Goal: Check status: Check status

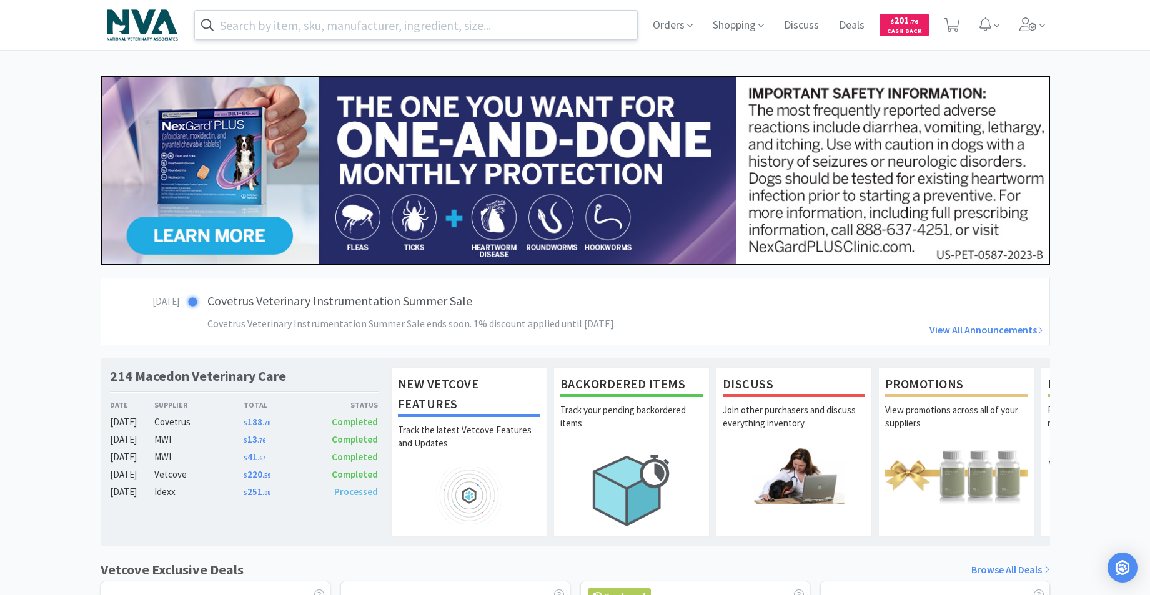
click at [495, 18] on input "text" at bounding box center [416, 25] width 443 height 29
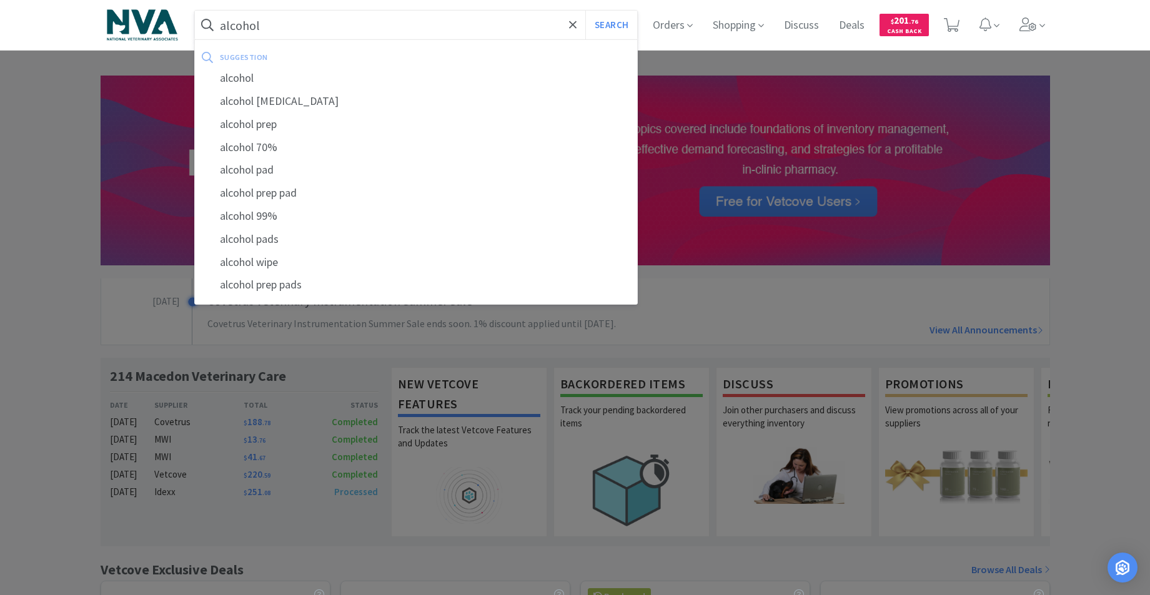
type input "alcohol"
click at [585, 11] on button "Search" at bounding box center [611, 25] width 52 height 29
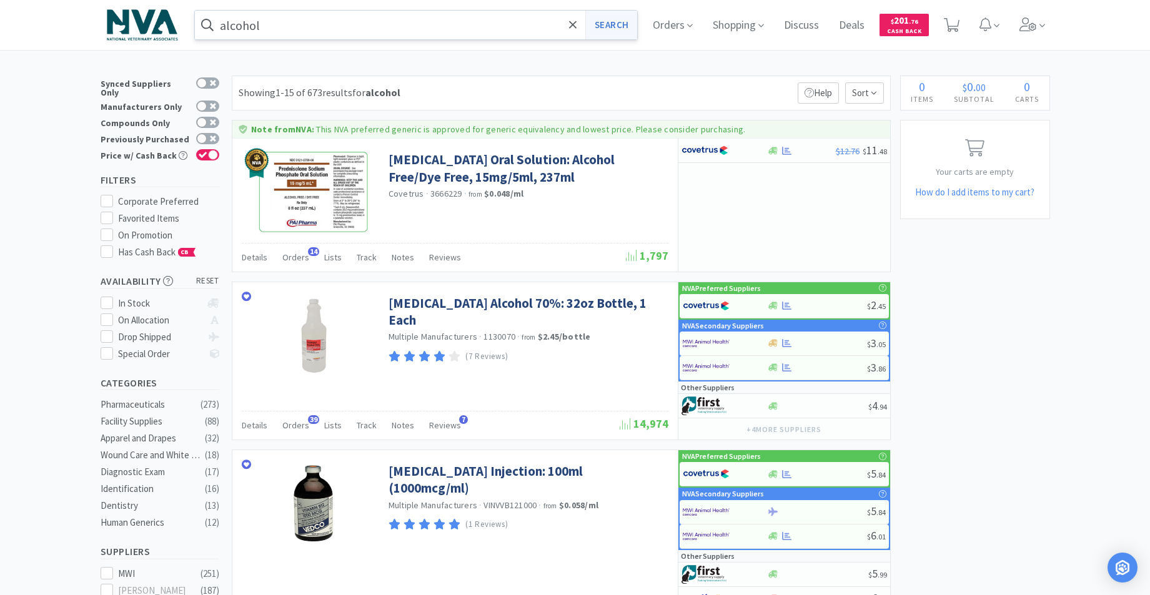
click at [628, 26] on button "Search" at bounding box center [611, 25] width 52 height 29
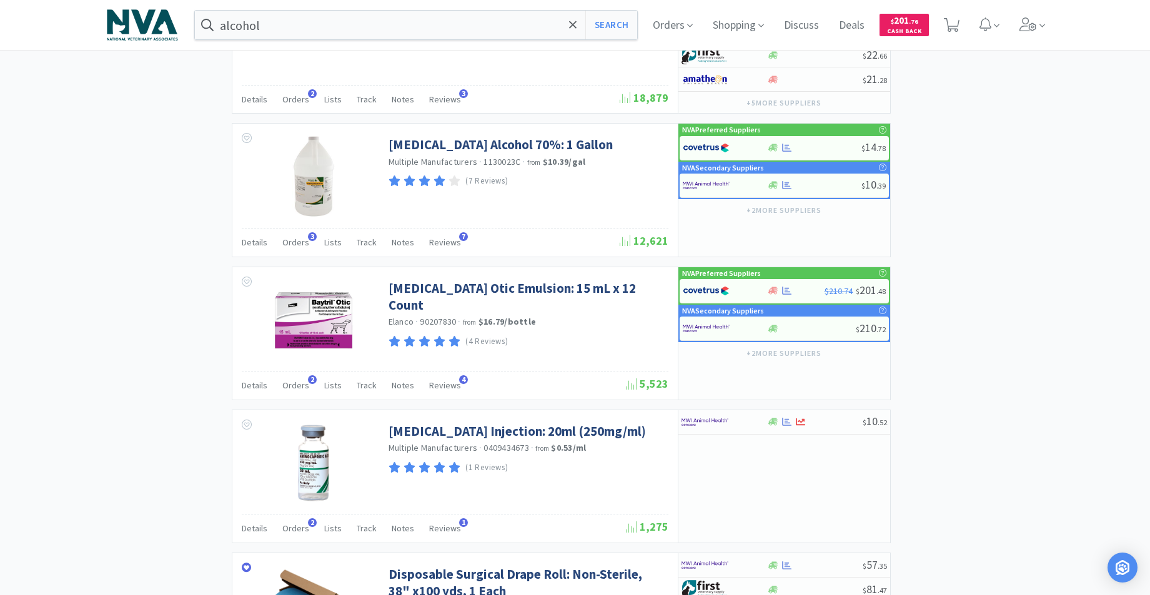
scroll to position [1822, 0]
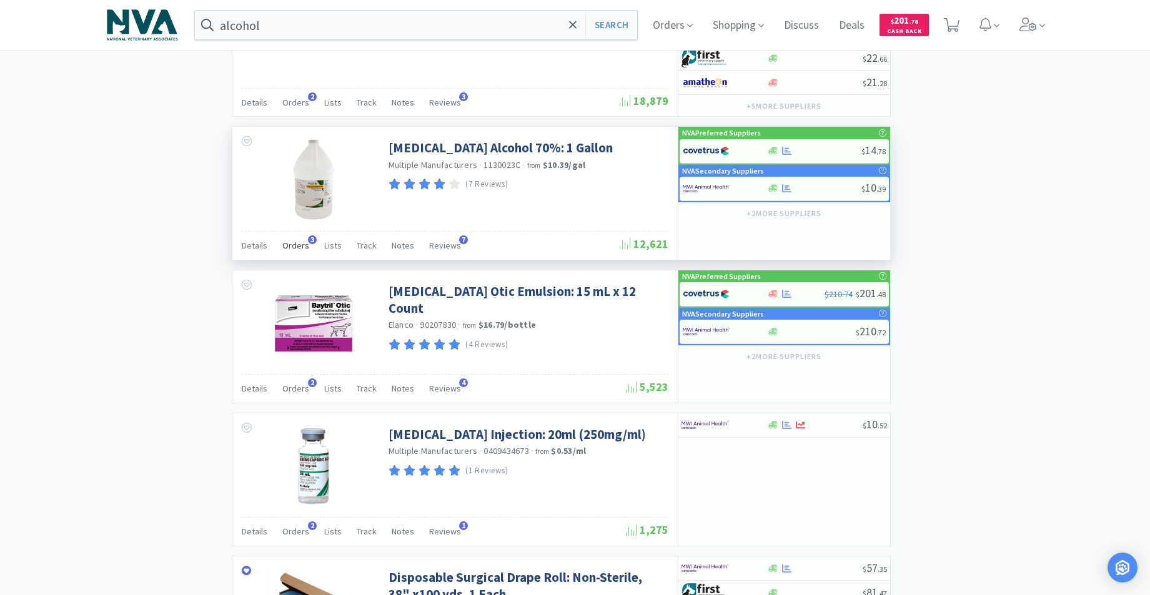
click at [295, 244] on span "Orders" at bounding box center [295, 245] width 27 height 11
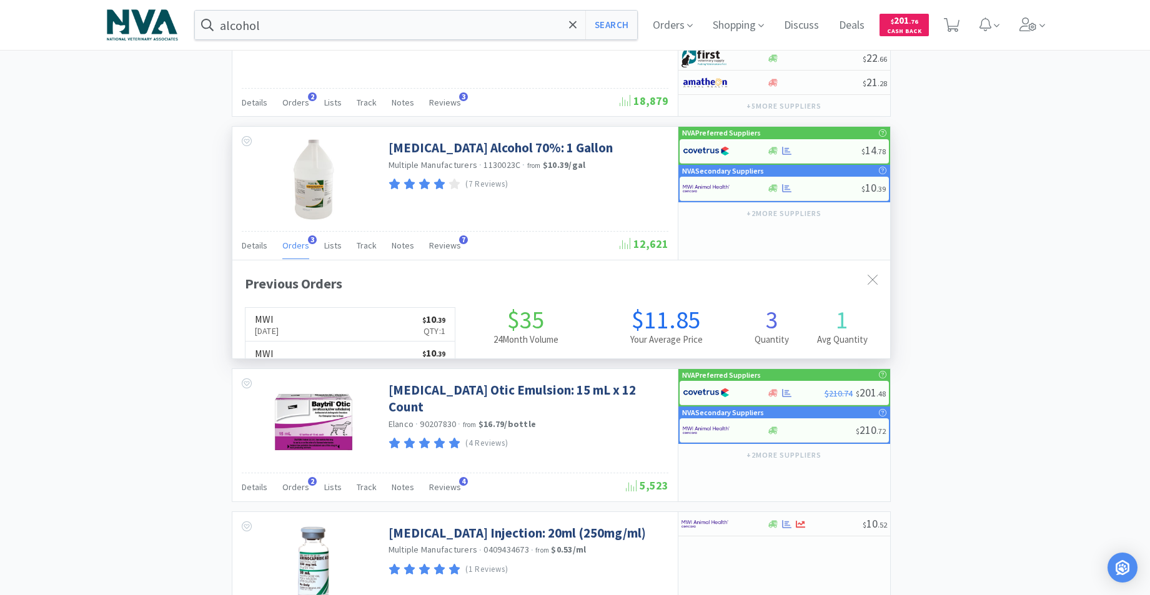
scroll to position [323, 658]
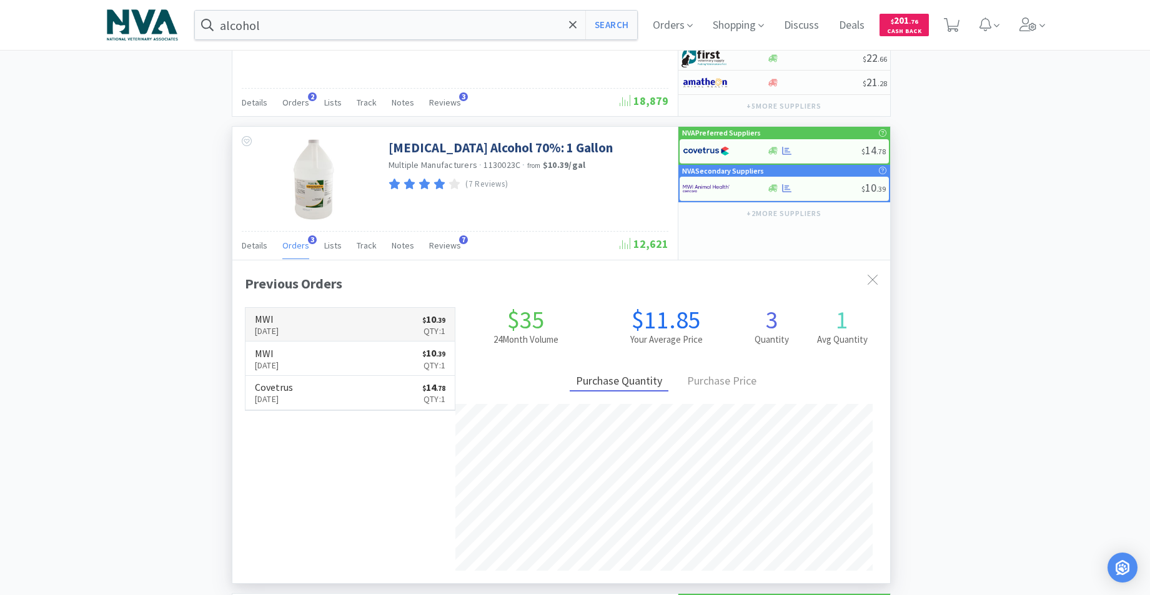
click at [399, 327] on link "MWI [DATE] $ 10 . 39 Qty: 1" at bounding box center [350, 325] width 210 height 34
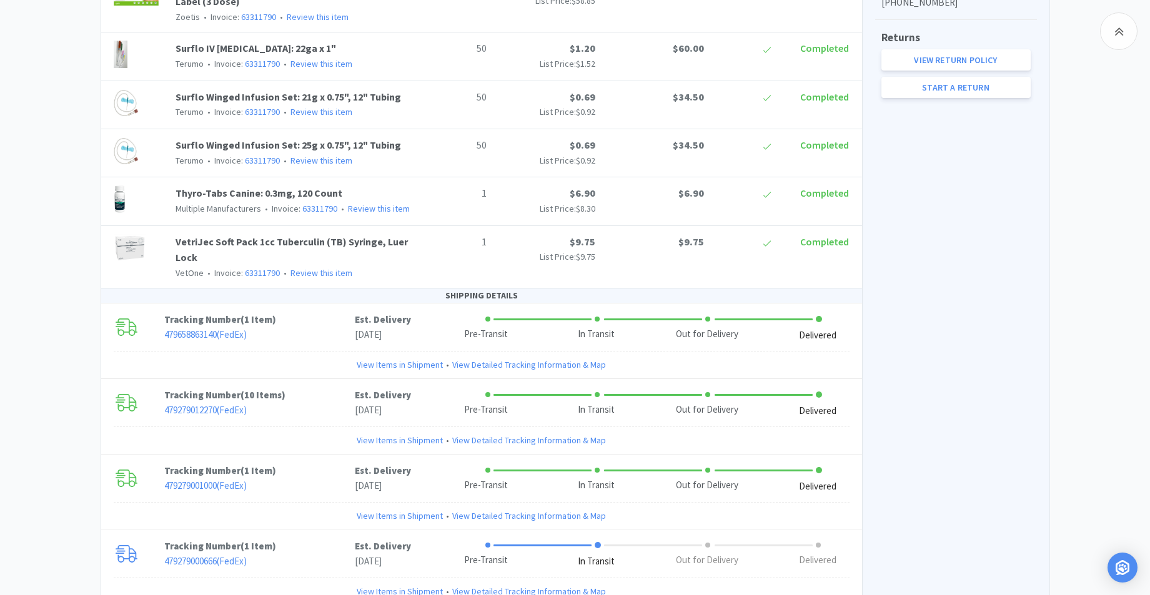
scroll to position [739, 0]
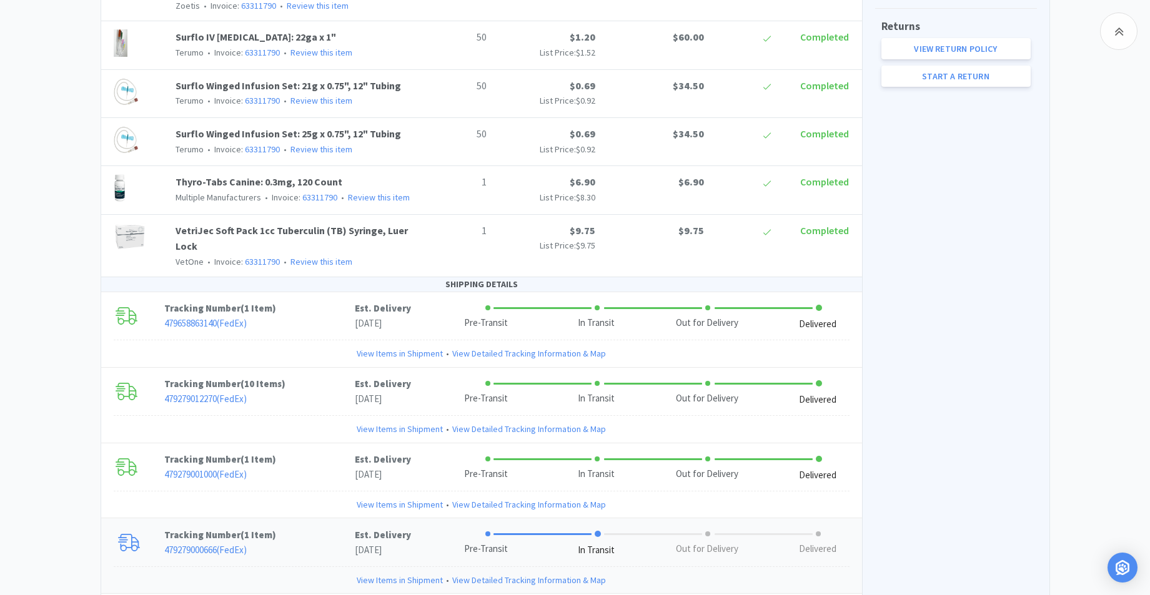
click at [391, 582] on link "View Items in Shipment" at bounding box center [400, 580] width 86 height 14
click at [396, 582] on link "View Items in Shipment" at bounding box center [400, 580] width 86 height 14
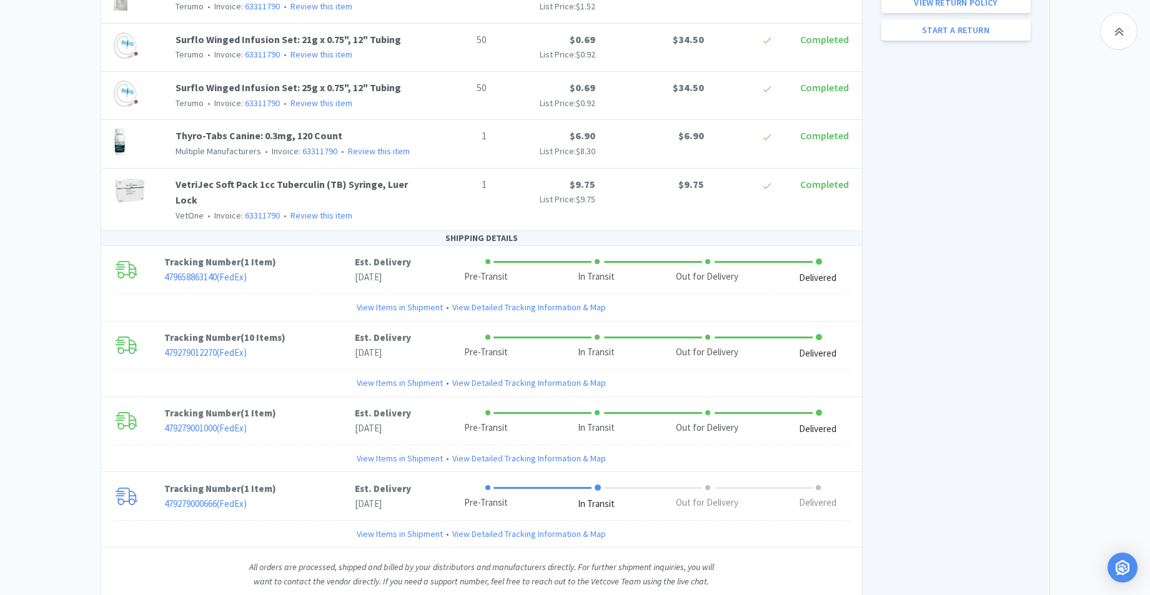
scroll to position [829, 0]
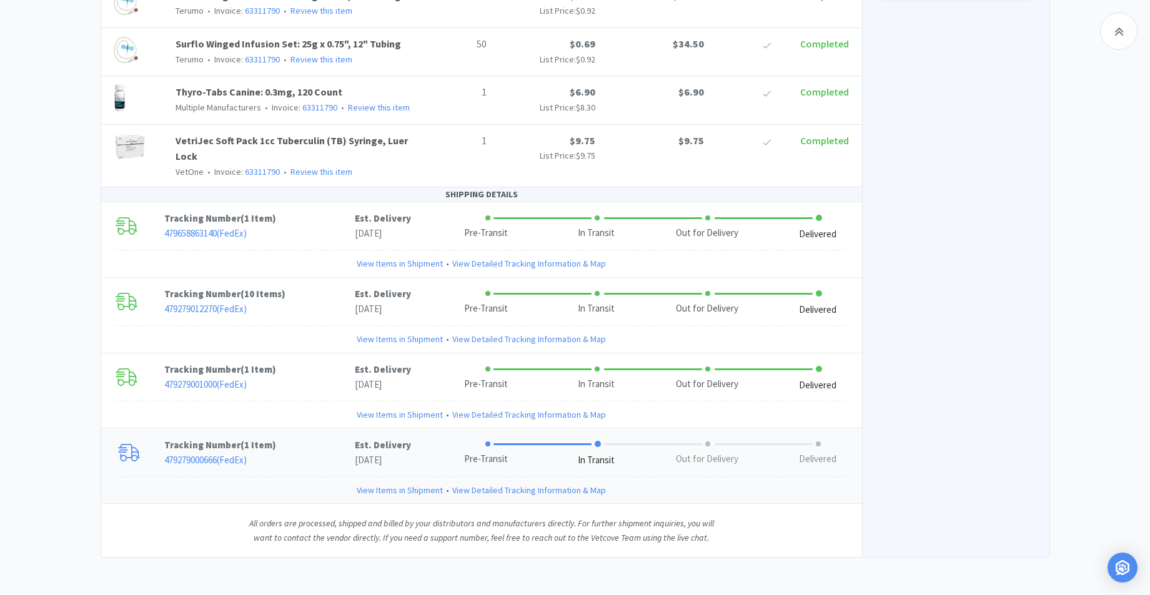
click at [400, 491] on link "View Items in Shipment" at bounding box center [400, 490] width 86 height 14
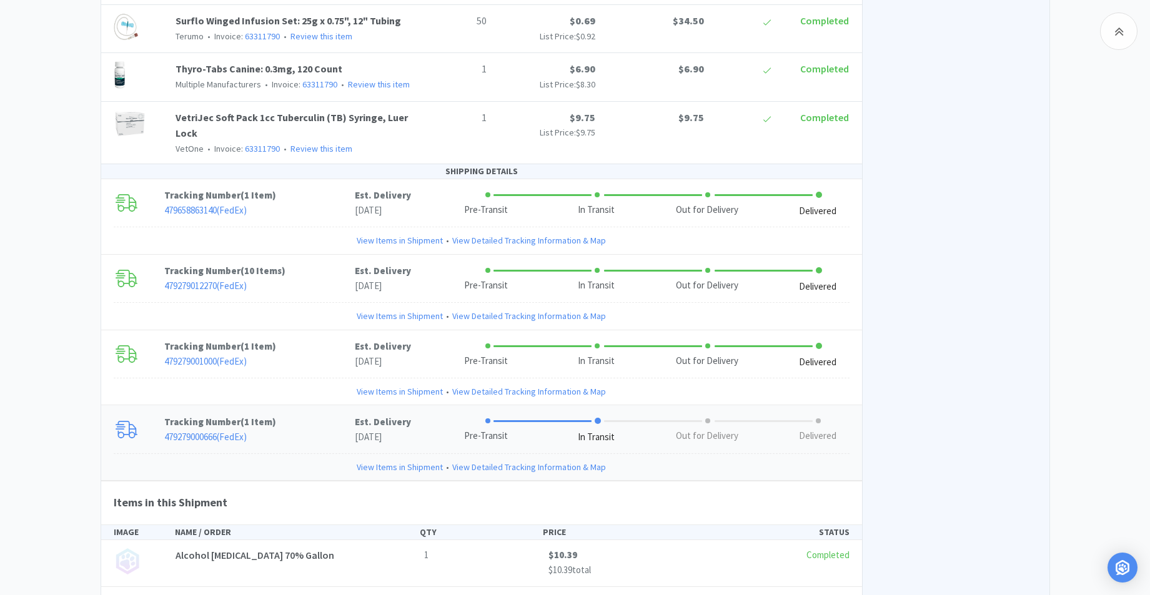
scroll to position [935, 0]
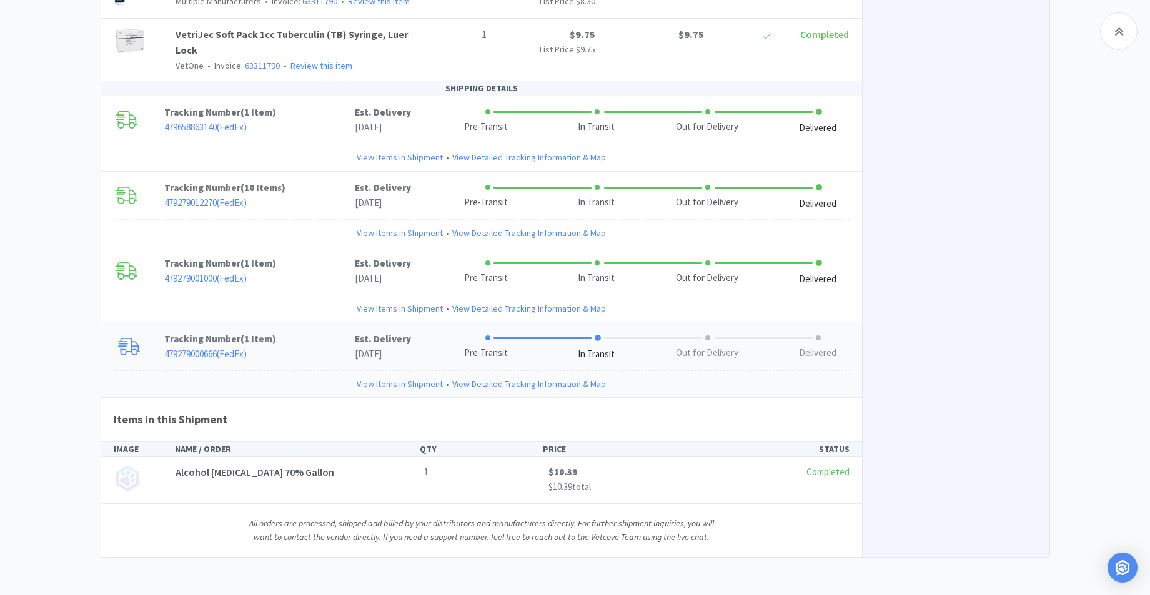
click at [517, 382] on link "View Detailed Tracking Information & Map" at bounding box center [529, 384] width 154 height 14
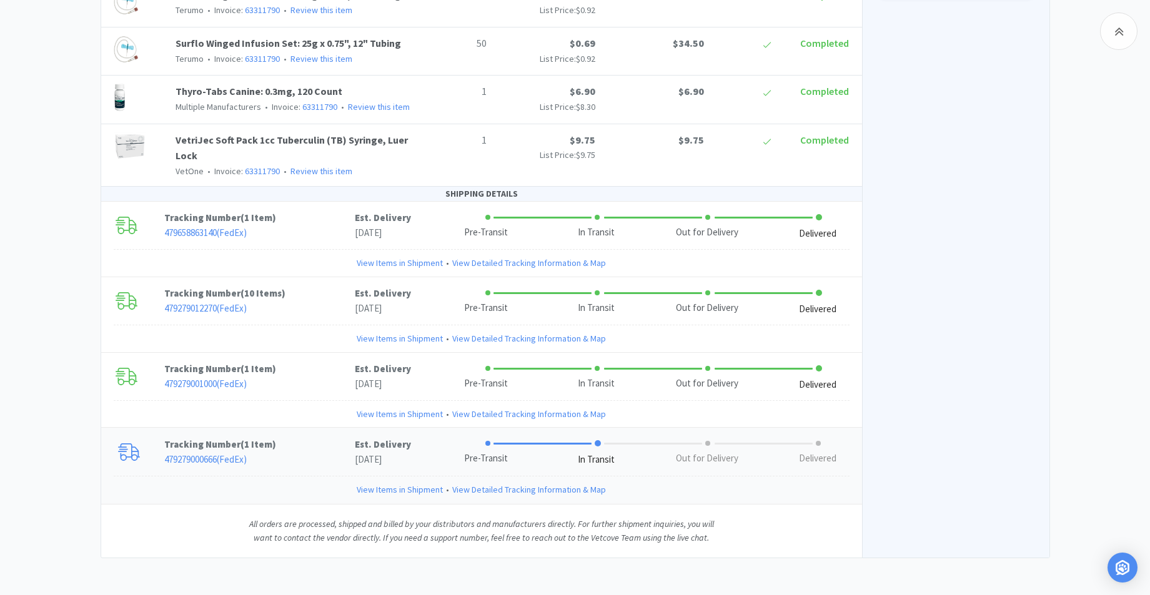
scroll to position [829, 0]
